Goal: Information Seeking & Learning: Learn about a topic

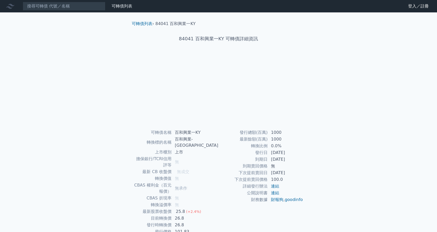
click at [383, 143] on div "可轉債列表 財務數據 可轉債列表 財務數據 登入／註冊 登入／註冊 可轉債列表 › 84041 百和興業一KY 84041 百和興業一KY 可轉債詳細資訊 可…" at bounding box center [218, 129] width 437 height 258
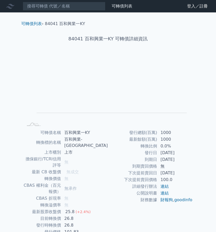
drag, startPoint x: 179, startPoint y: 161, endPoint x: 137, endPoint y: 142, distance: 46.0
click at [137, 142] on tbody "發行總額(百萬) 1000 最新餘額(百萬) 1000 轉換比例 0.0% 發行日 [DATE] 到期日 [DATE] 到期賣回價格 無 下次提前賣回日 [D…" at bounding box center [150, 166] width 85 height 74
click at [172, 162] on td "[DATE]" at bounding box center [174, 159] width 35 height 7
drag, startPoint x: 177, startPoint y: 159, endPoint x: 168, endPoint y: 154, distance: 10.2
click at [168, 154] on tbody "發行總額(百萬) 1000 最新餘額(百萬) 1000 轉換比例 0.0% 發行日 [DATE] 到期日 [DATE] 到期賣回價格 無 下次提前賣回日 [D…" at bounding box center [150, 166] width 85 height 74
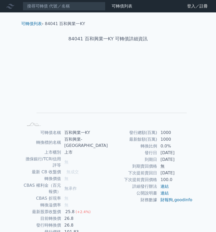
click at [168, 154] on td "[DATE]" at bounding box center [174, 152] width 35 height 7
drag, startPoint x: 165, startPoint y: 154, endPoint x: 181, endPoint y: 160, distance: 16.8
click at [181, 160] on tbody "發行總額(百萬) 1000 最新餘額(百萬) 1000 轉換比例 0.0% 發行日 [DATE] 到期日 [DATE] 到期賣回價格 無 下次提前賣回日 [D…" at bounding box center [150, 166] width 85 height 74
click at [181, 160] on td "[DATE]" at bounding box center [174, 159] width 35 height 7
